Goal: Task Accomplishment & Management: Manage account settings

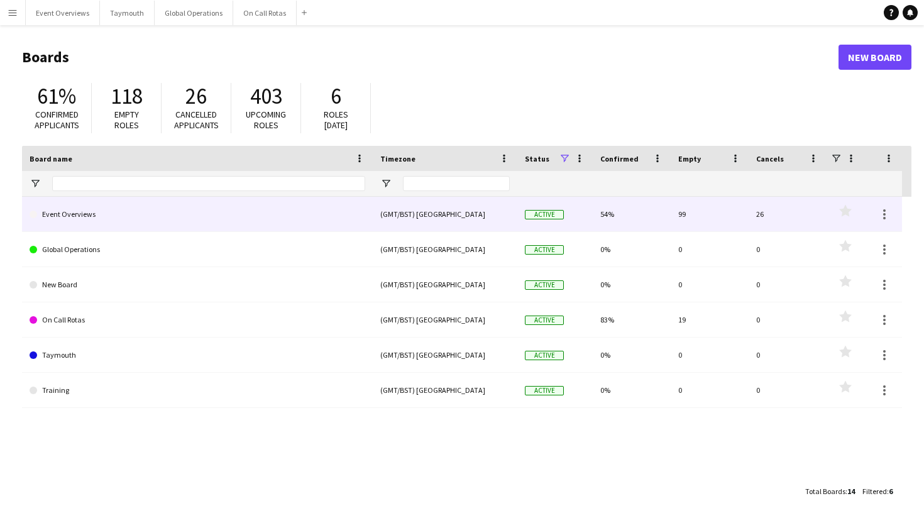
click at [86, 223] on link "Event Overviews" at bounding box center [198, 214] width 336 height 35
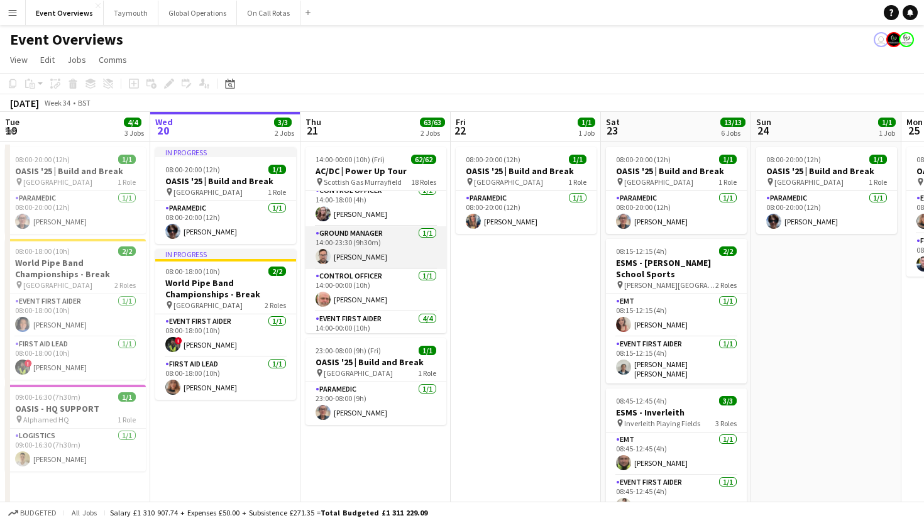
scroll to position [8, 0]
click at [373, 261] on app-card-role "Ground Manager [DATE] 14:00-23:30 (9h30m) [PERSON_NAME]" at bounding box center [375, 247] width 141 height 43
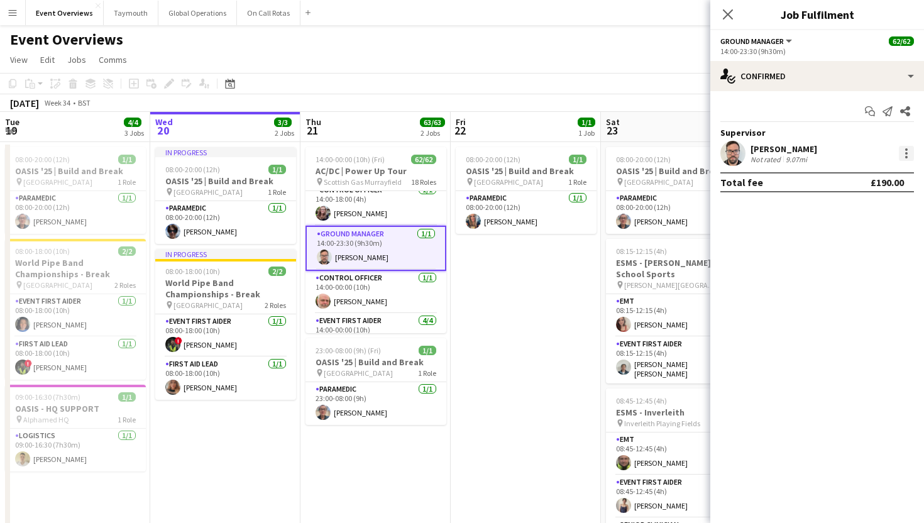
click at [905, 157] on div at bounding box center [906, 157] width 3 height 3
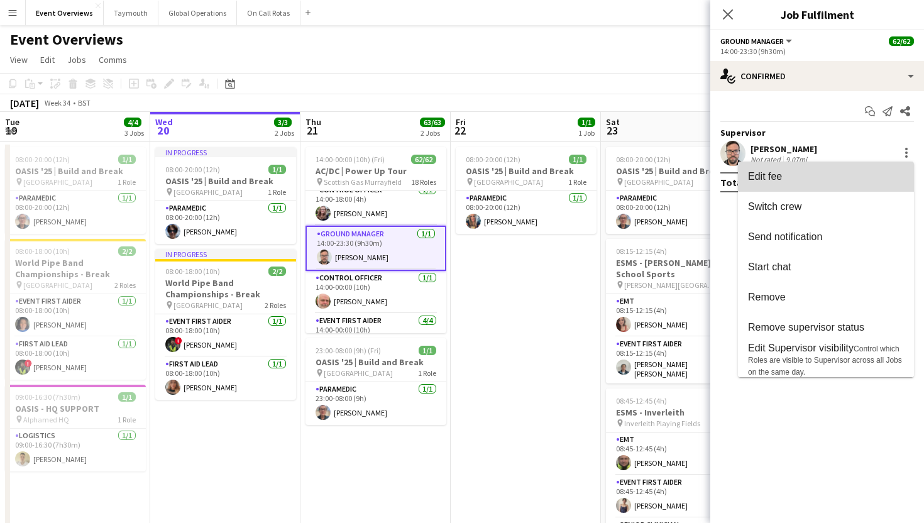
click at [856, 175] on span "Edit fee" at bounding box center [826, 176] width 156 height 11
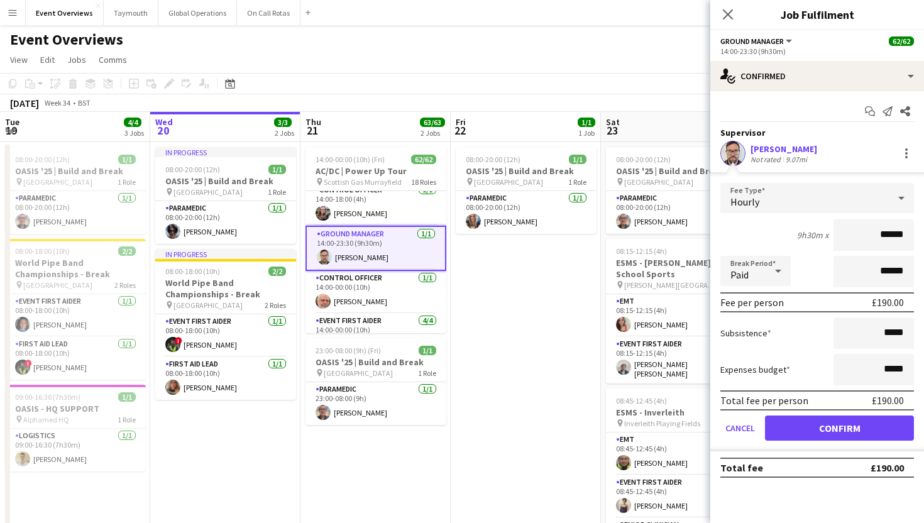
click at [891, 235] on input "******" at bounding box center [873, 234] width 80 height 31
type input "******"
click at [821, 427] on button "Confirm" at bounding box center [839, 427] width 149 height 25
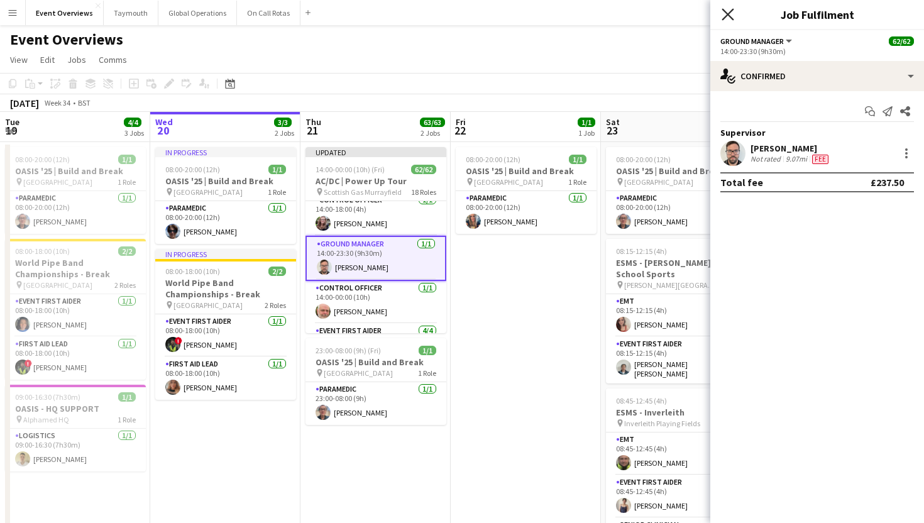
click at [724, 16] on icon "Close pop-in" at bounding box center [728, 14] width 12 height 12
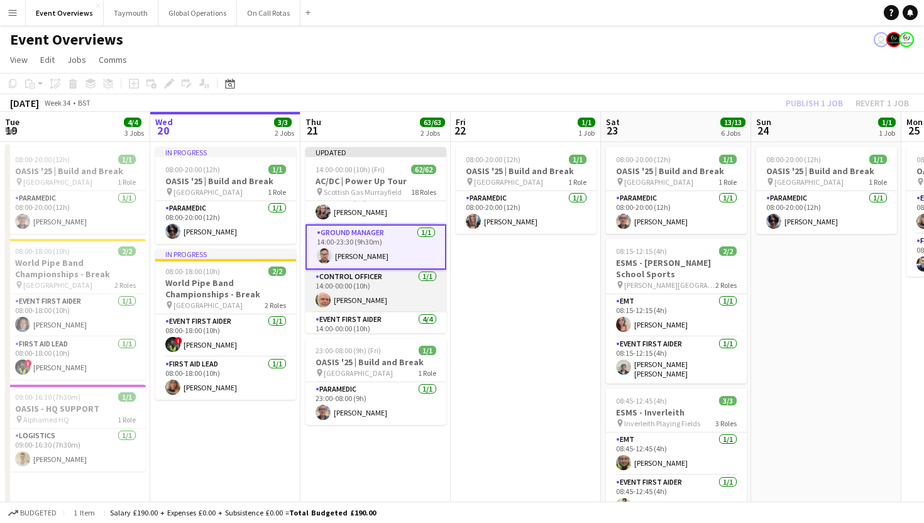
scroll to position [0, 0]
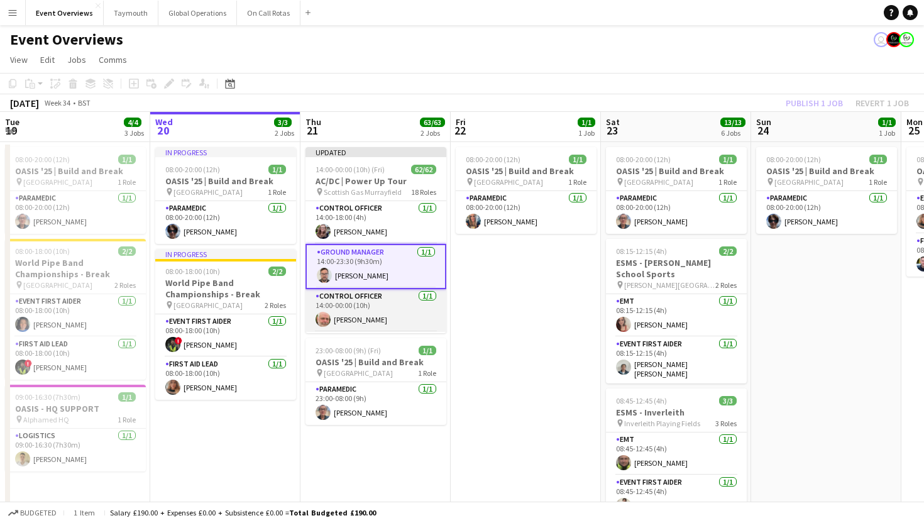
click at [364, 315] on app-card-role "Control Officer [DATE] 14:00-00:00 (10h) [PERSON_NAME]" at bounding box center [375, 310] width 141 height 43
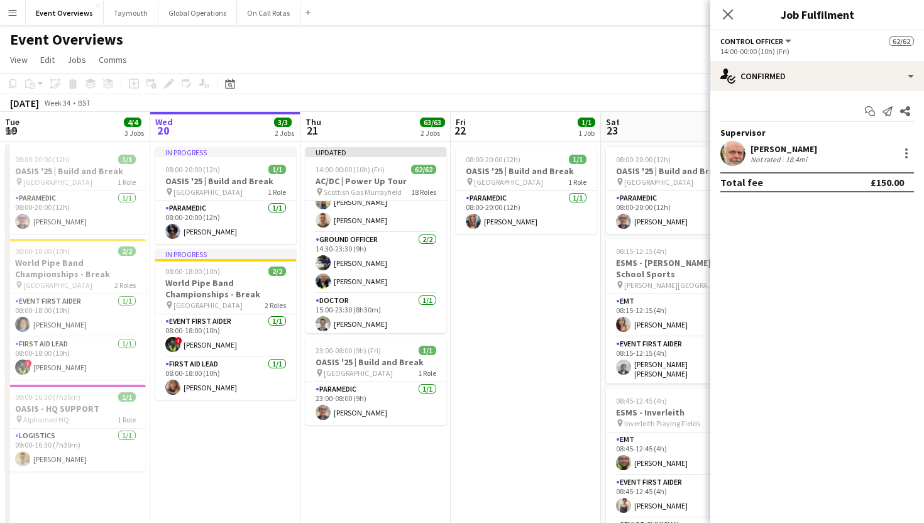
scroll to position [309, 0]
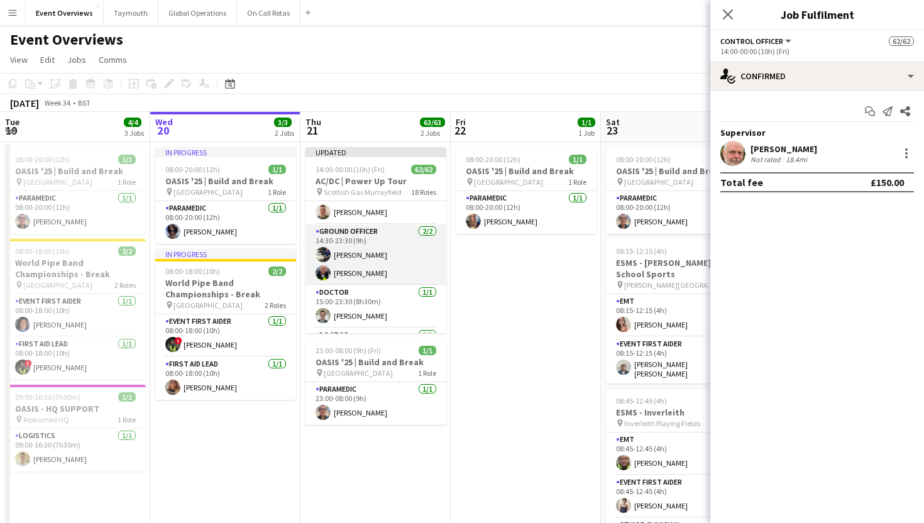
click at [373, 249] on app-card-role "Ground Officer [DATE] 14:30-23:30 (9h) [PERSON_NAME] [PERSON_NAME]" at bounding box center [375, 254] width 141 height 61
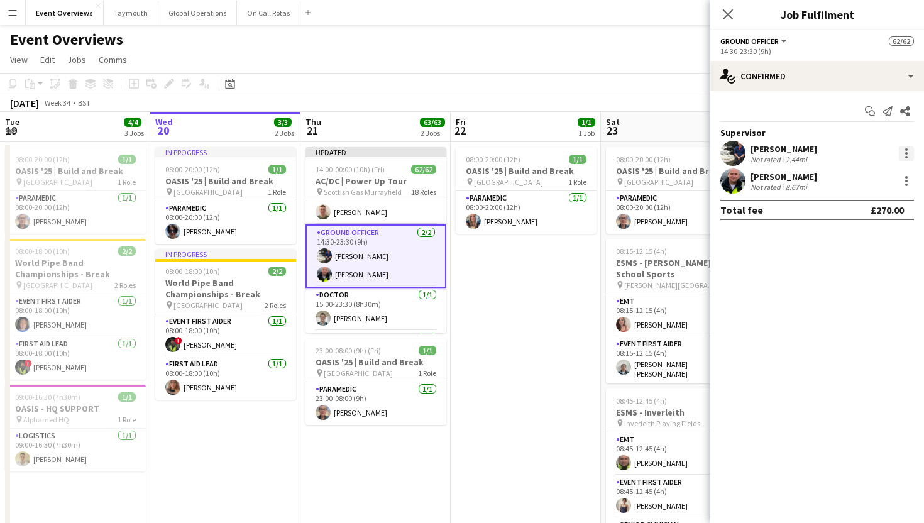
click at [904, 157] on div at bounding box center [906, 153] width 15 height 15
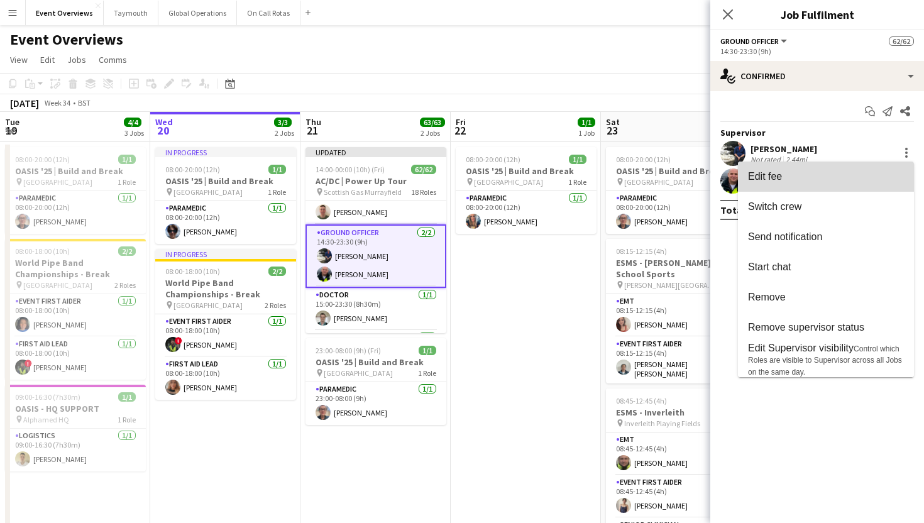
click at [866, 173] on span "Edit fee" at bounding box center [826, 176] width 156 height 11
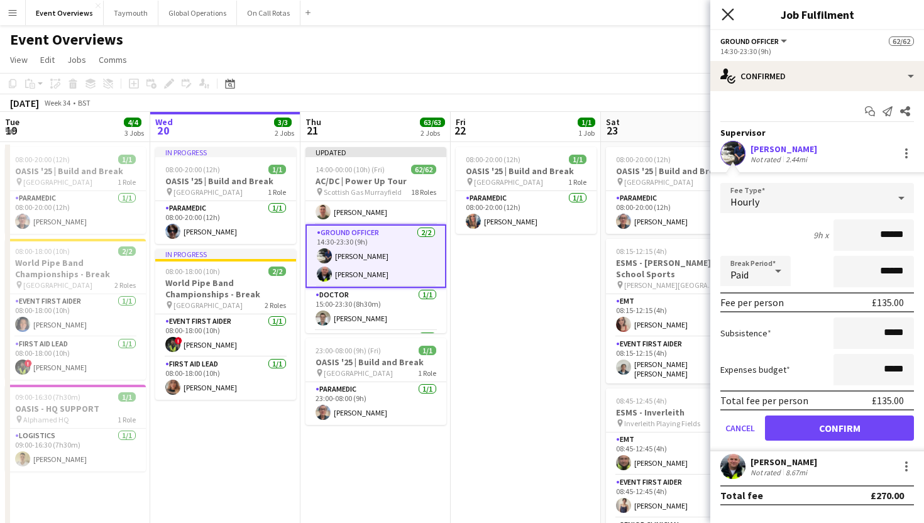
click at [727, 15] on icon at bounding box center [728, 14] width 12 height 12
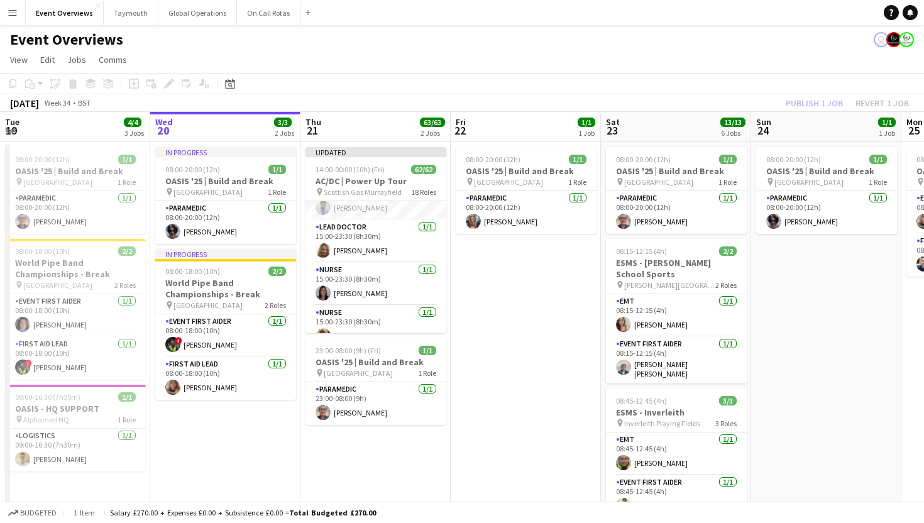
scroll to position [1150, 0]
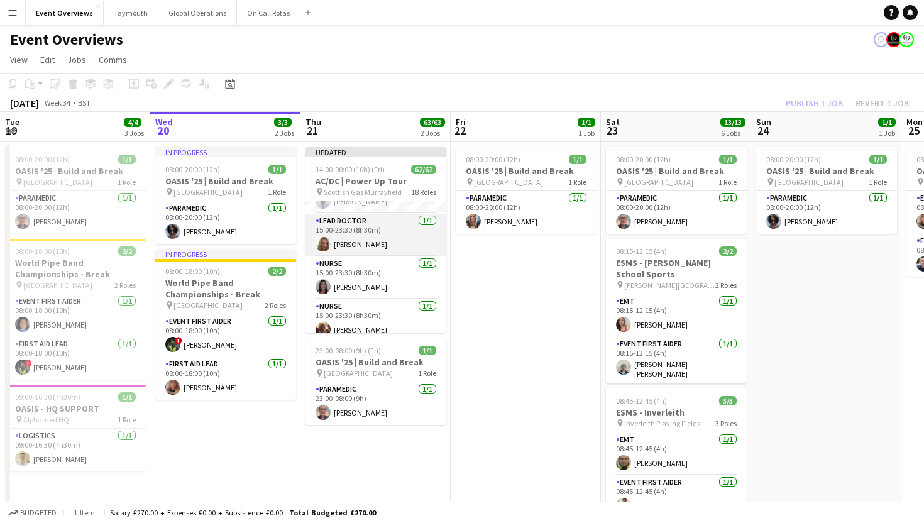
click at [366, 243] on app-card-role "Lead Doctor [DATE] 15:00-23:30 (8h30m) [PERSON_NAME]" at bounding box center [375, 235] width 141 height 43
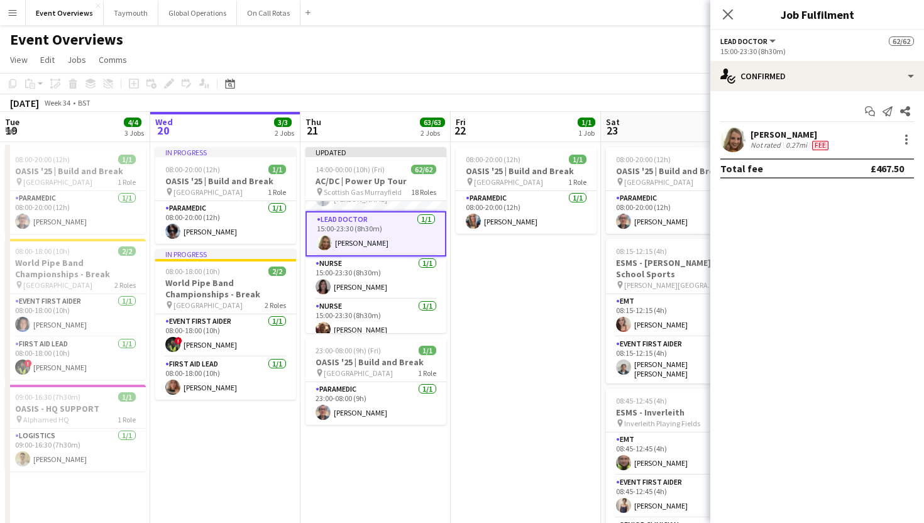
scroll to position [1148, 0]
click at [901, 138] on div at bounding box center [906, 139] width 15 height 15
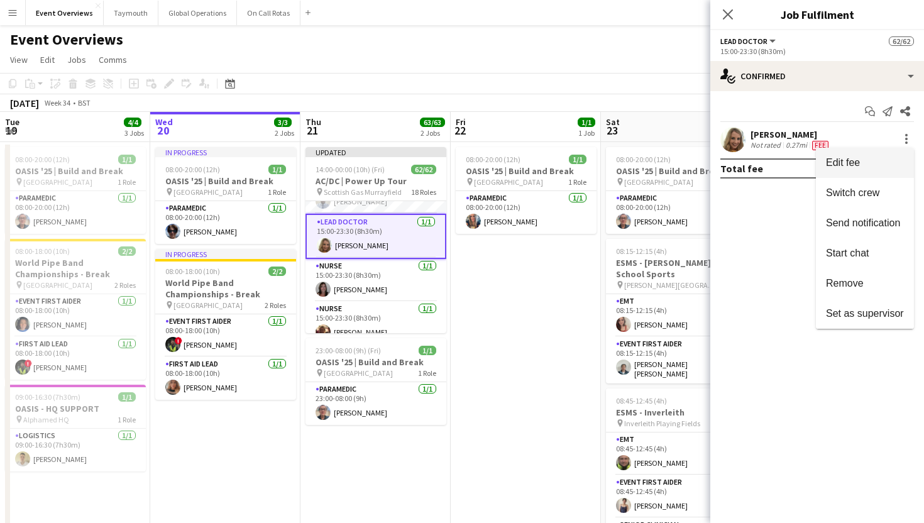
click at [842, 166] on span "Edit fee" at bounding box center [843, 162] width 34 height 11
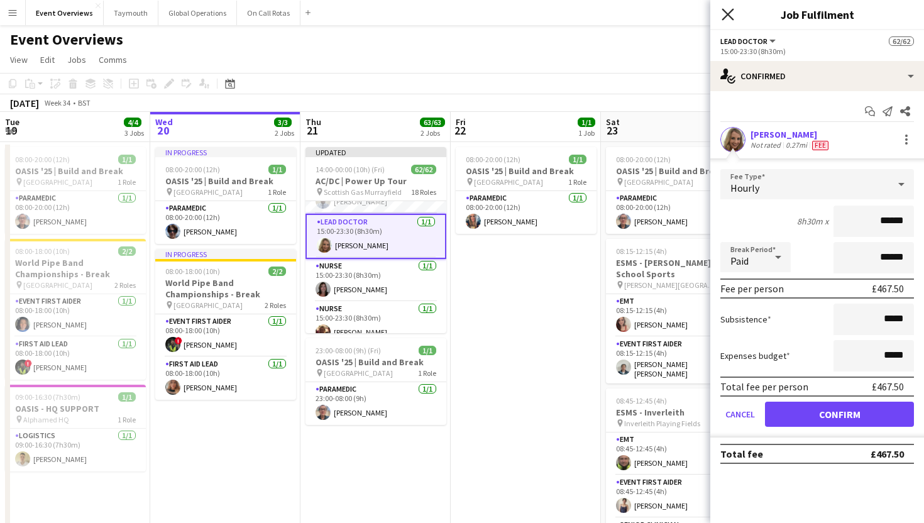
click at [728, 12] on icon "Close pop-in" at bounding box center [728, 14] width 12 height 12
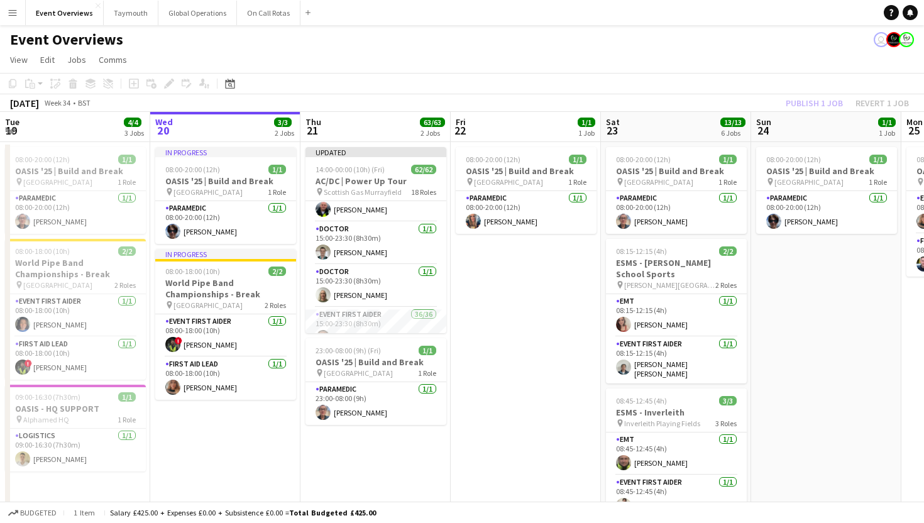
scroll to position [374, 0]
click at [344, 285] on app-card-role "Doctor [DATE] 15:00-23:30 (8h30m) [PERSON_NAME]" at bounding box center [375, 281] width 141 height 43
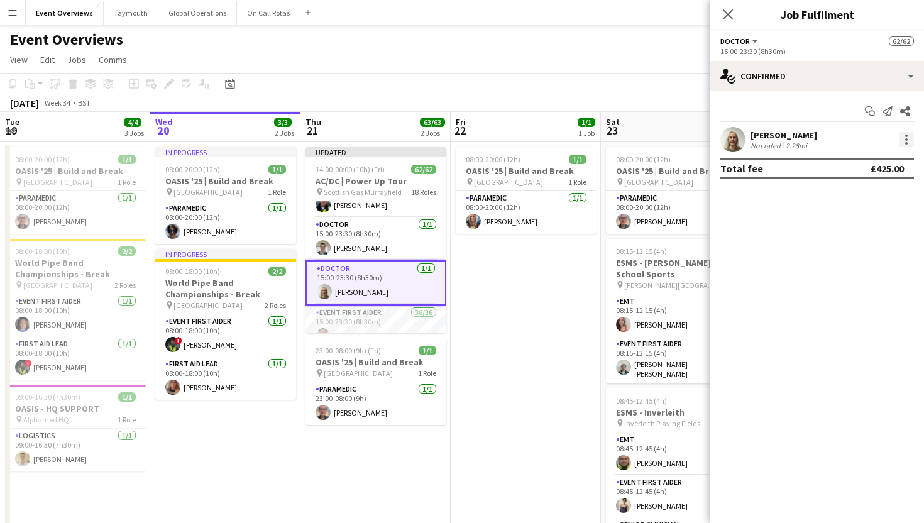
click at [906, 145] on div at bounding box center [906, 139] width 15 height 15
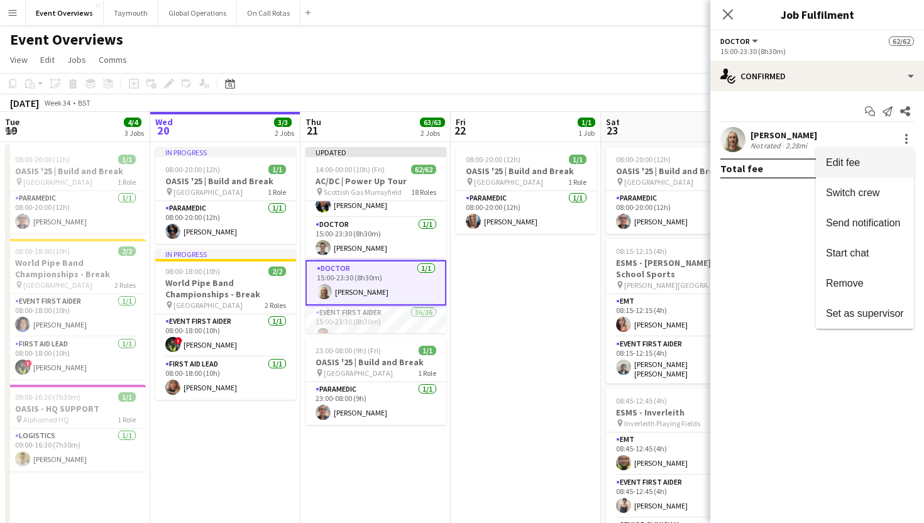
click at [880, 166] on span "Edit fee" at bounding box center [865, 162] width 78 height 11
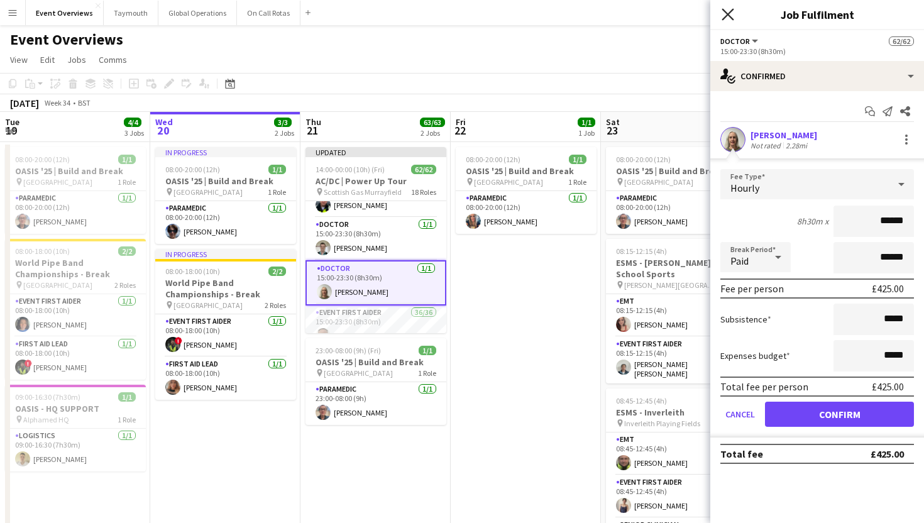
click at [726, 8] on icon "Close pop-in" at bounding box center [728, 14] width 12 height 12
